Goal: Transaction & Acquisition: Purchase product/service

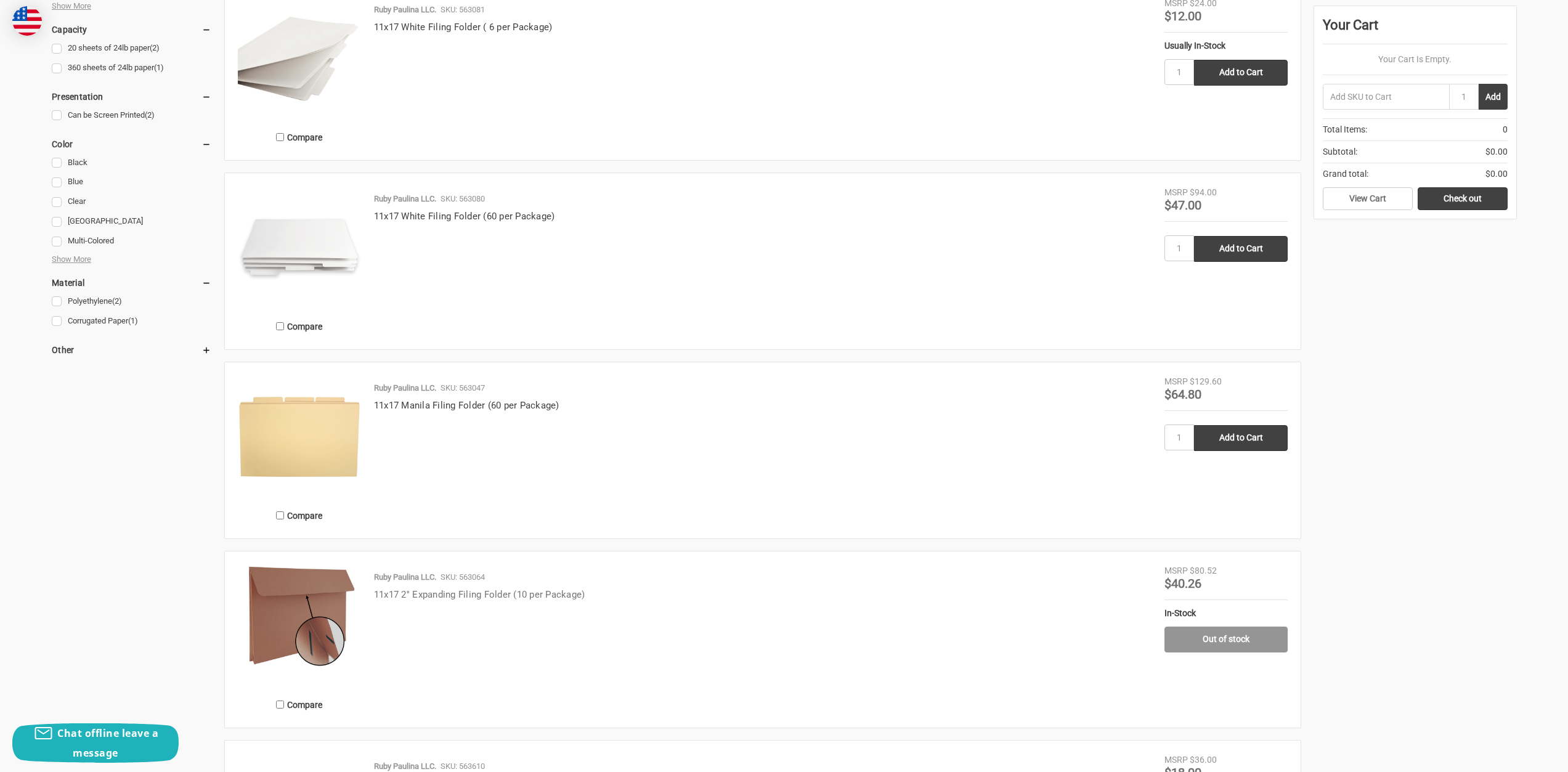
click at [549, 597] on link "11x17 2'' Expanding Filing Folder (10 per Package)" at bounding box center [480, 594] width 211 height 11
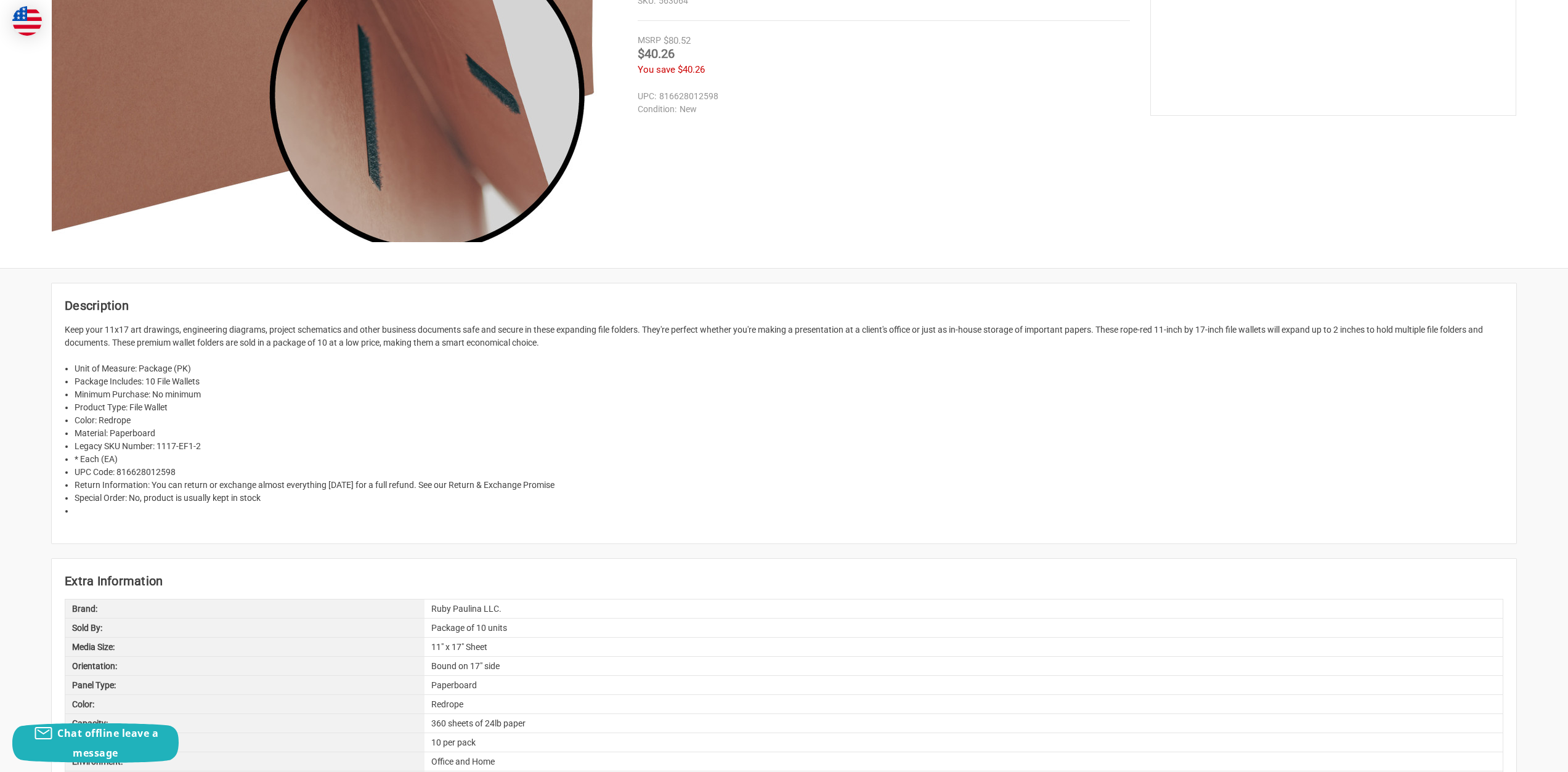
scroll to position [370, 0]
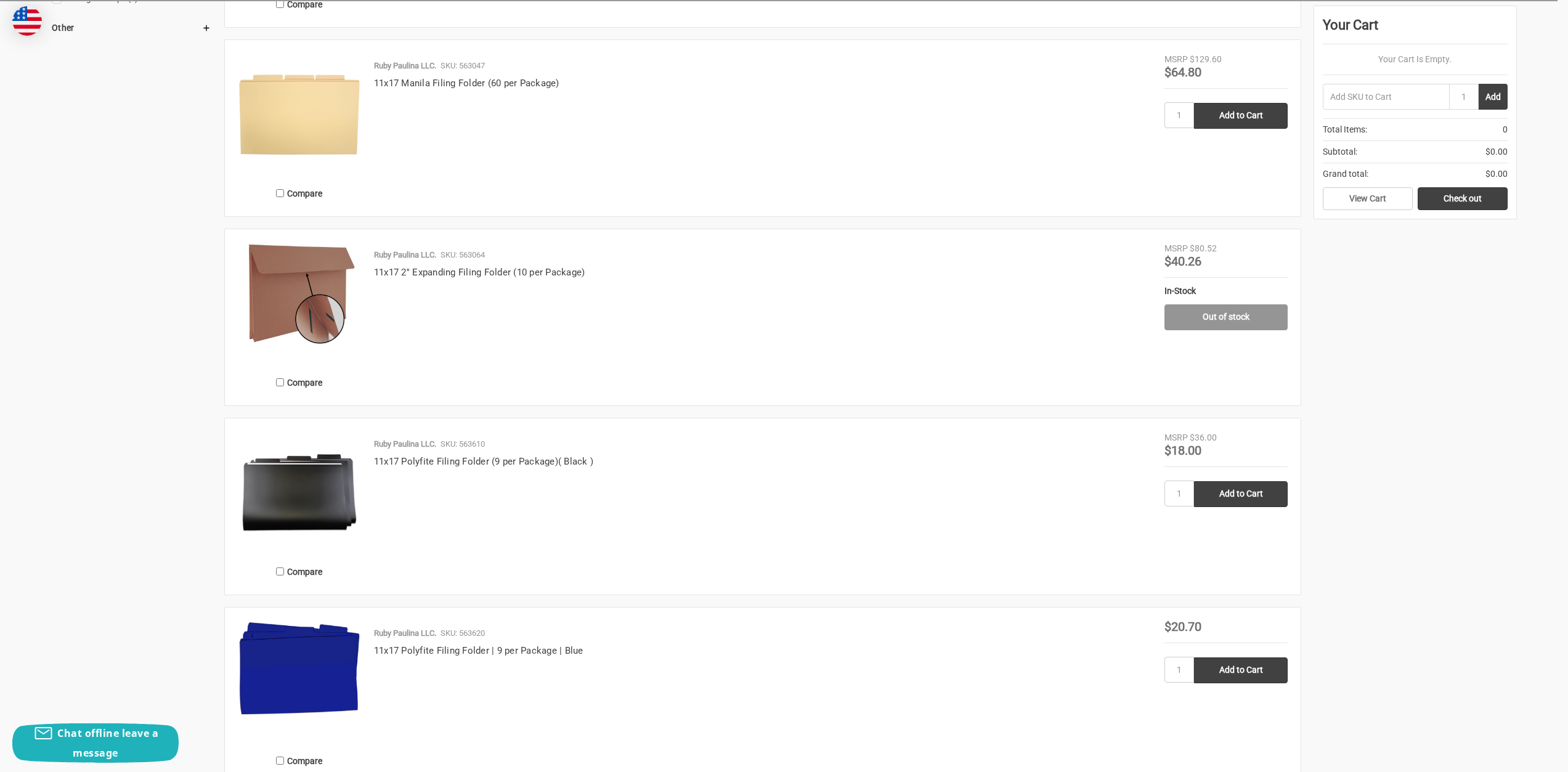
scroll to position [1110, 0]
